Goal: Find specific page/section

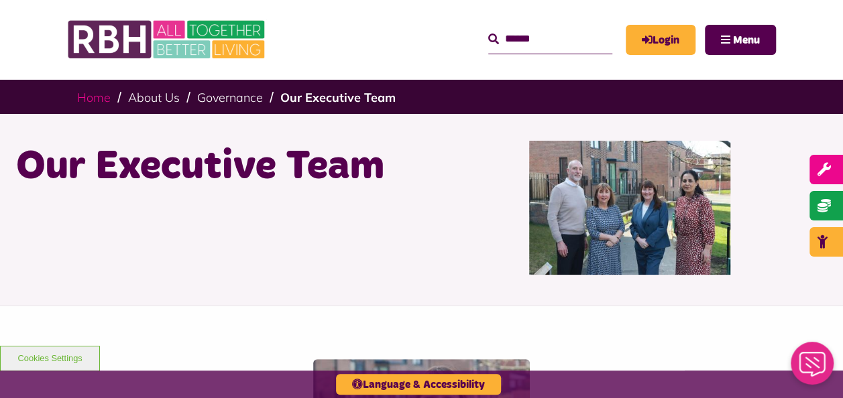
click at [89, 100] on link "Home" at bounding box center [94, 97] width 34 height 15
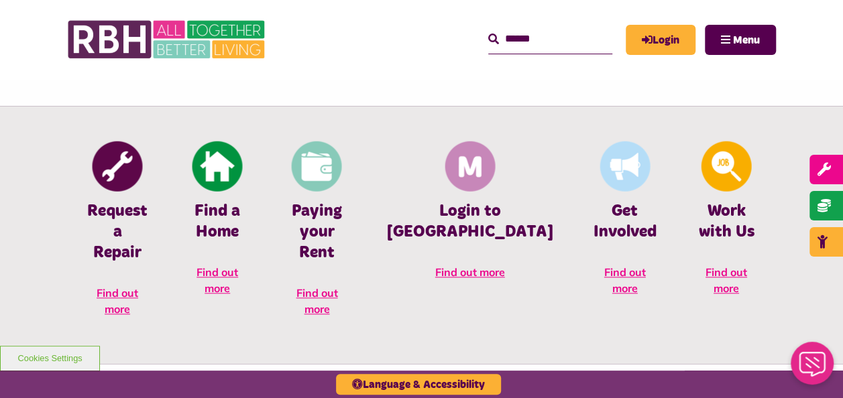
scroll to position [563, 0]
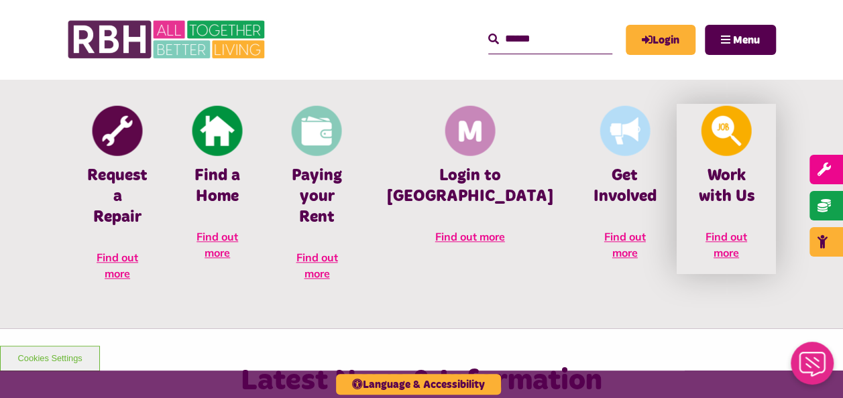
click at [724, 169] on h4 "Work with Us" at bounding box center [726, 187] width 59 height 42
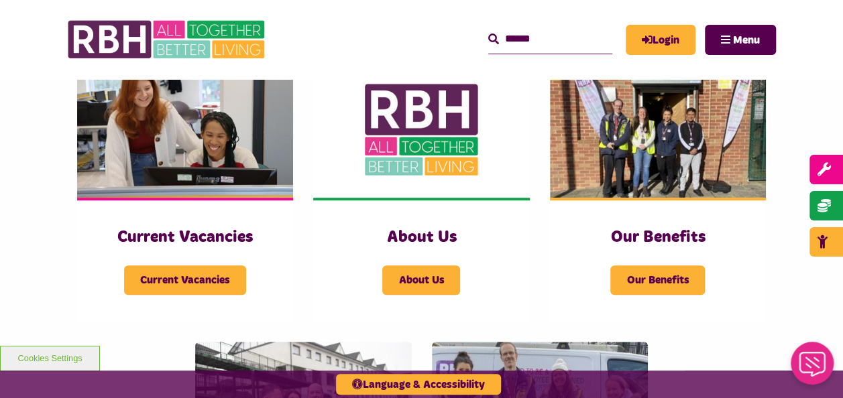
scroll to position [322, 0]
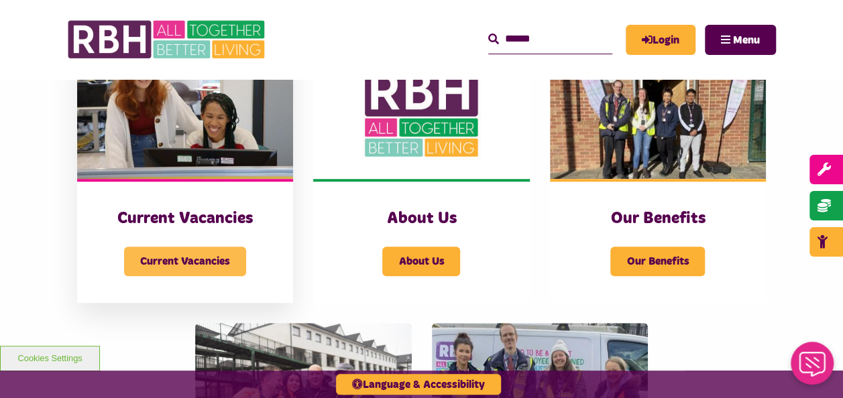
click at [207, 260] on span "Current Vacancies" at bounding box center [185, 262] width 122 height 30
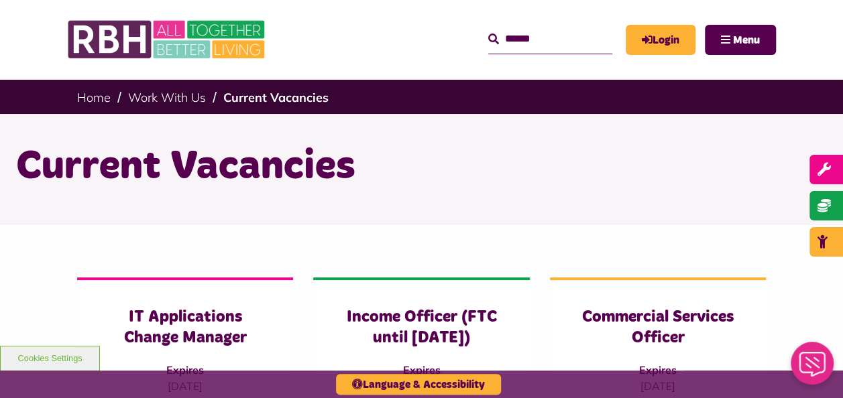
click at [545, 42] on input "Search" at bounding box center [550, 39] width 124 height 29
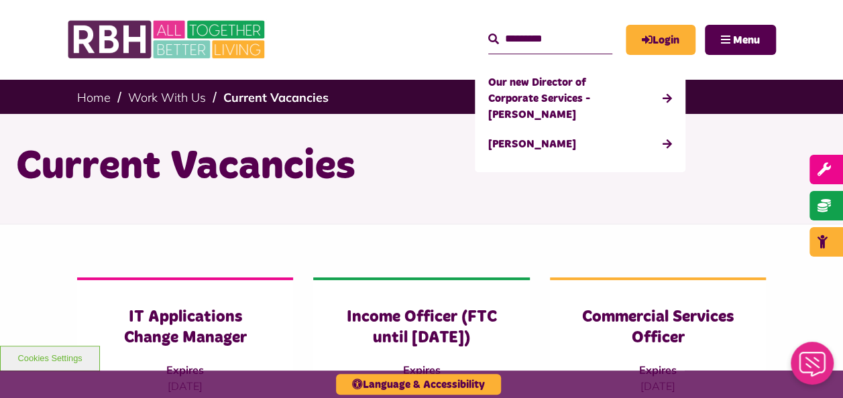
type input "*********"
